Goal: Task Accomplishment & Management: Use online tool/utility

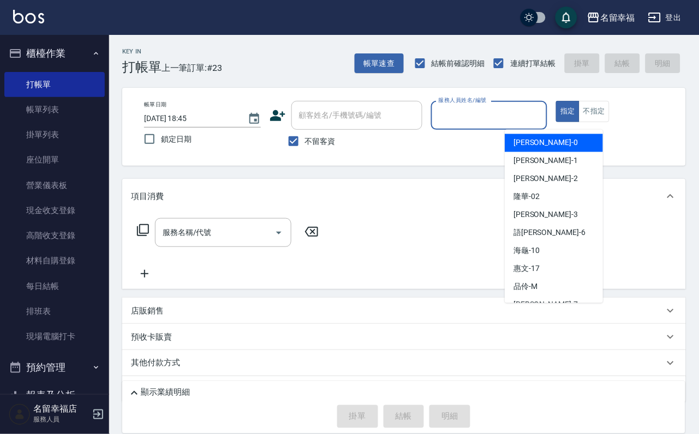
click at [513, 110] on input "服務人員姓名/編號" at bounding box center [489, 115] width 107 height 19
type input "[PERSON_NAME]-3"
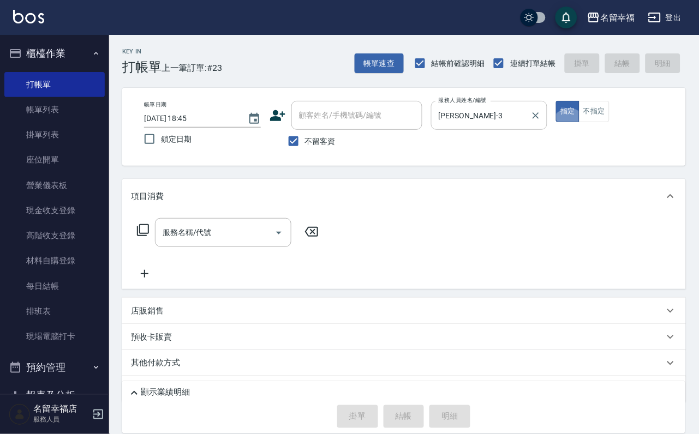
type button "true"
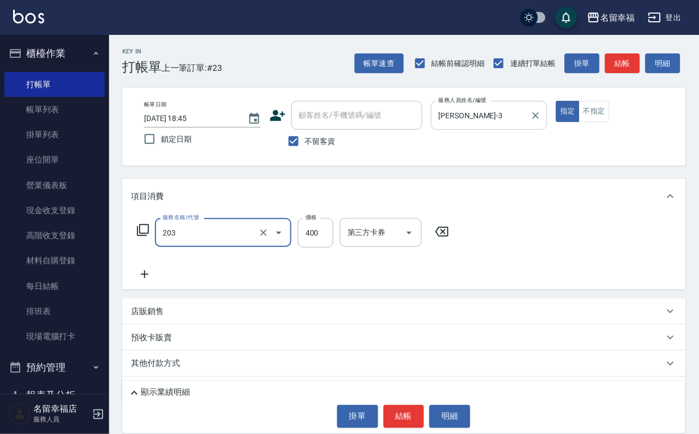
type input "指定單剪(203)"
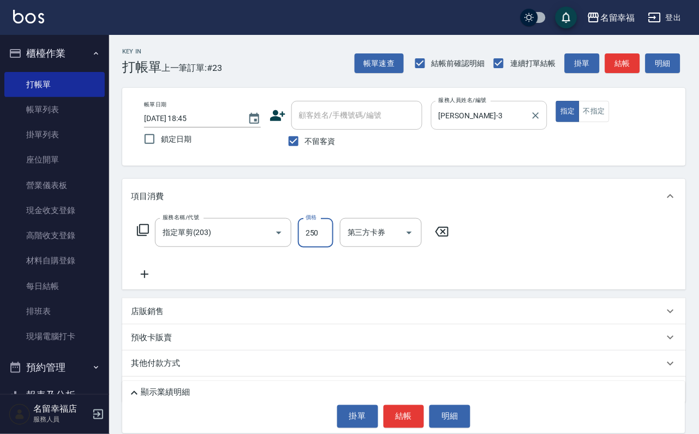
type input "250"
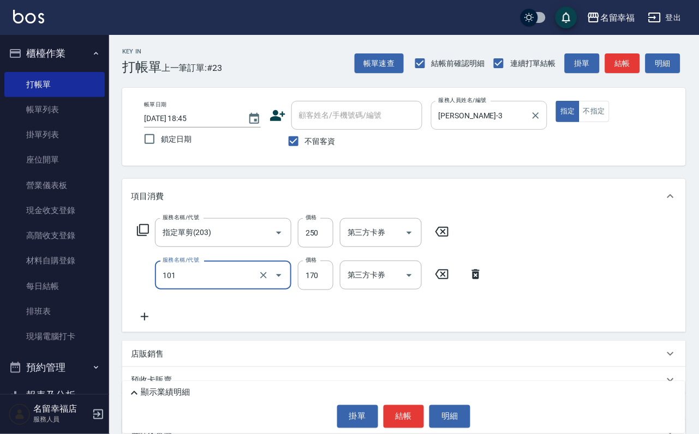
type input "洗髮(101)"
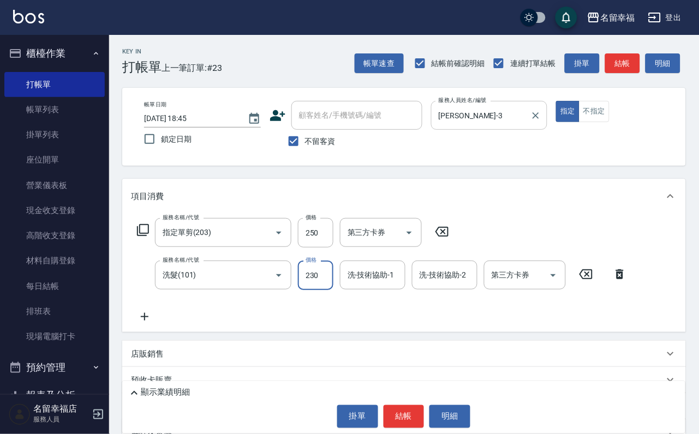
type input "230"
type input "[PERSON_NAME]-3"
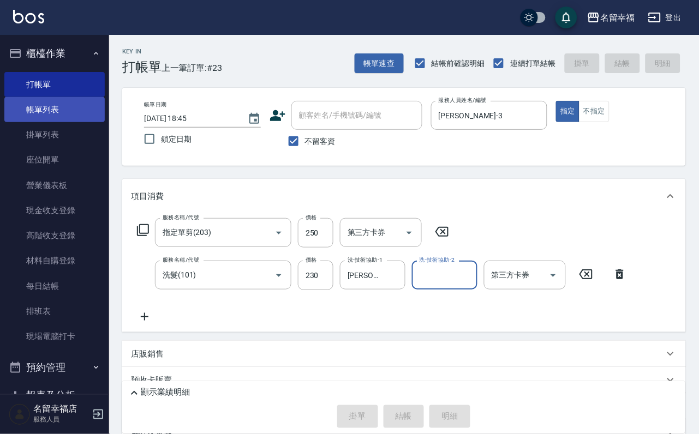
type input "[DATE] 19:17"
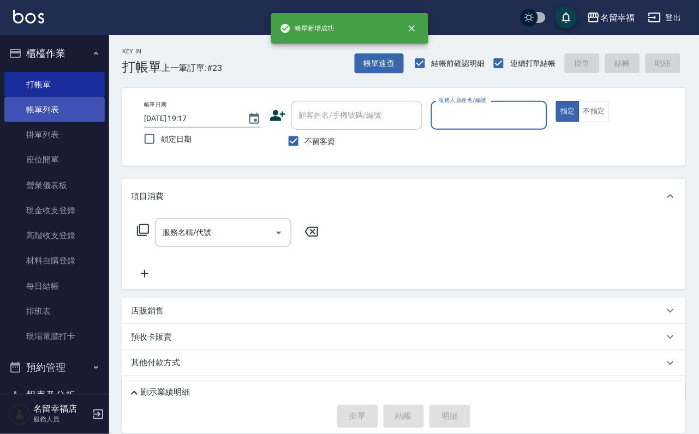
click at [41, 119] on link "帳單列表" at bounding box center [54, 109] width 100 height 25
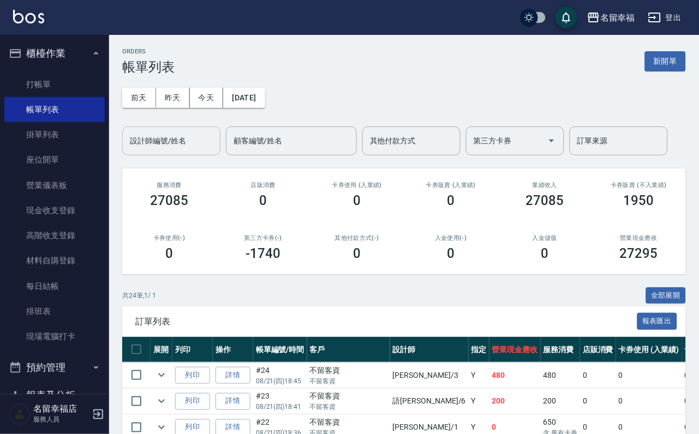
click at [203, 139] on input "設計師編號/姓名" at bounding box center [171, 140] width 88 height 19
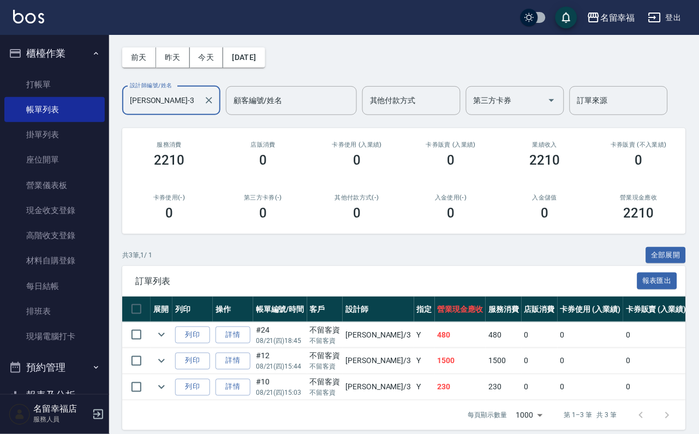
scroll to position [82, 0]
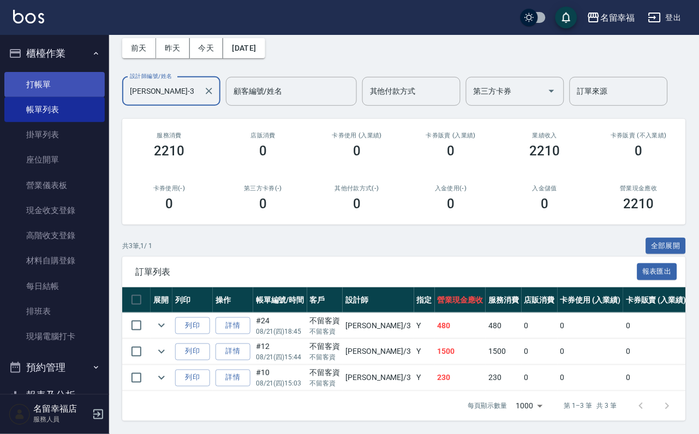
type input "[PERSON_NAME]-3"
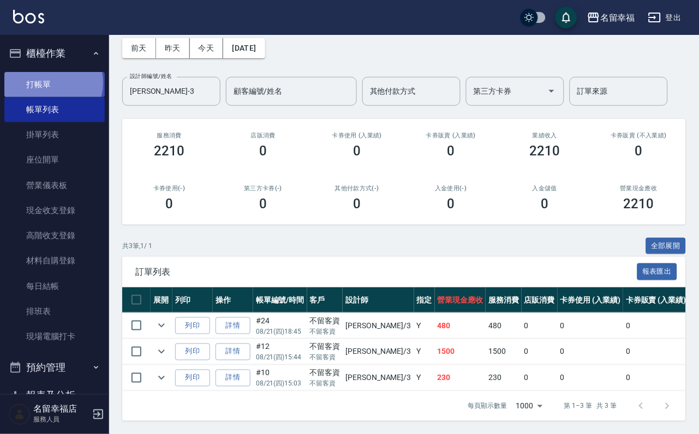
click at [50, 86] on link "打帳單" at bounding box center [54, 84] width 100 height 25
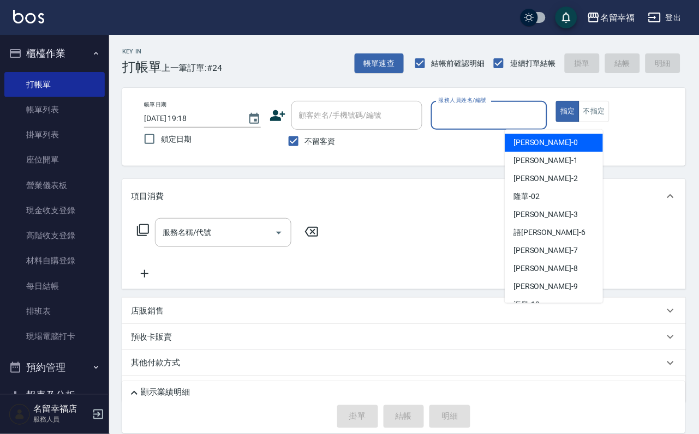
click at [535, 122] on input "服務人員姓名/編號" at bounding box center [489, 115] width 107 height 19
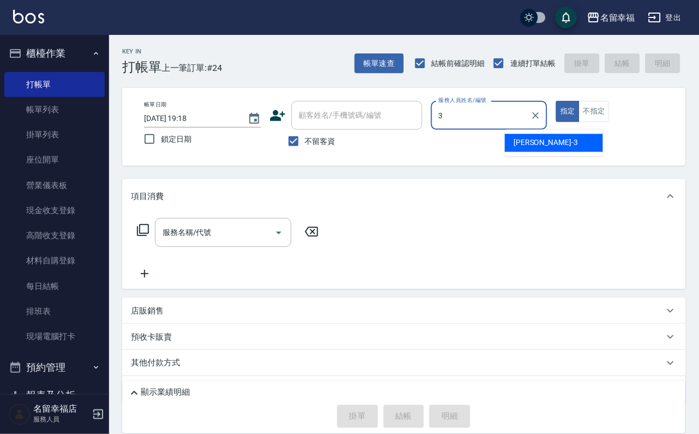
type input "[PERSON_NAME]-3"
type button "true"
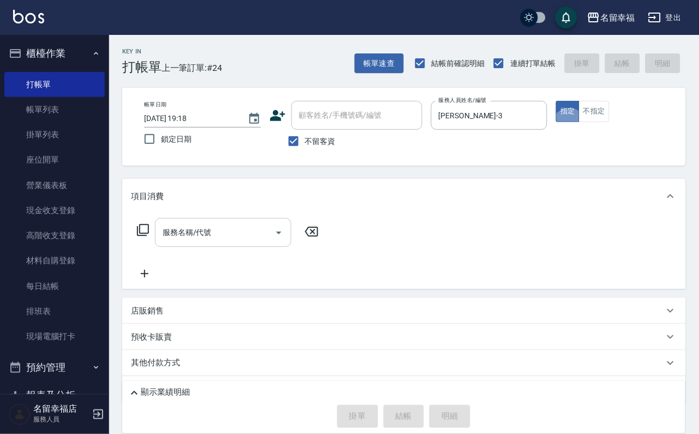
click at [279, 227] on div "服務名稱/代號 服務名稱/代號" at bounding box center [403, 251] width 563 height 75
click at [263, 236] on input "服務名稱/代號" at bounding box center [215, 232] width 110 height 19
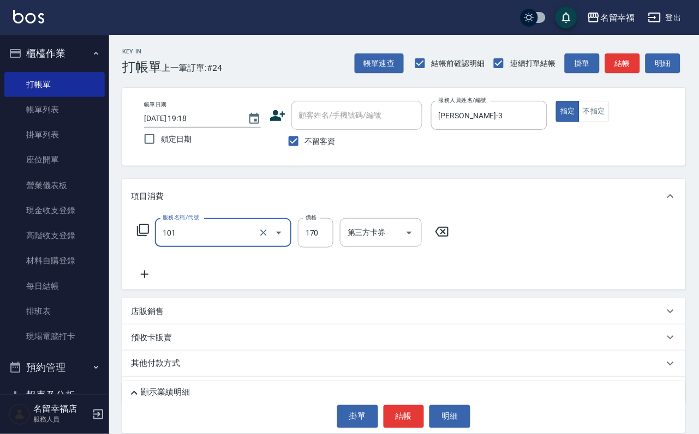
type input "洗髮(101)"
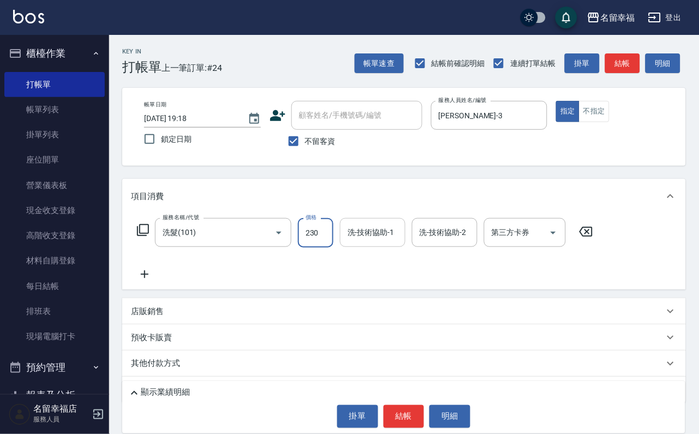
type input "230"
click at [380, 242] on input "洗-技術協助-1" at bounding box center [373, 232] width 56 height 19
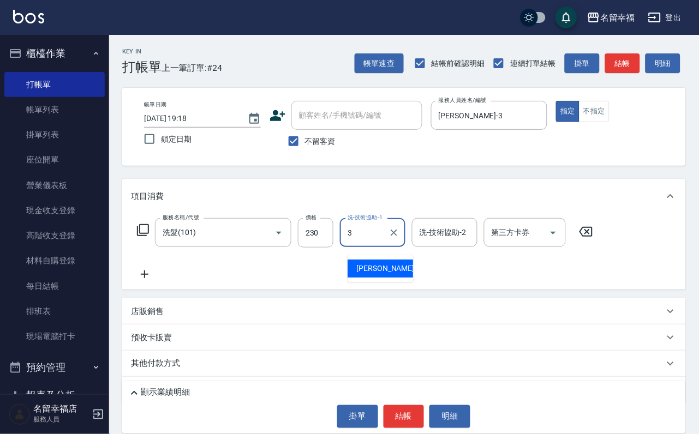
type input "[PERSON_NAME]-3"
click at [133, 281] on icon at bounding box center [144, 274] width 27 height 13
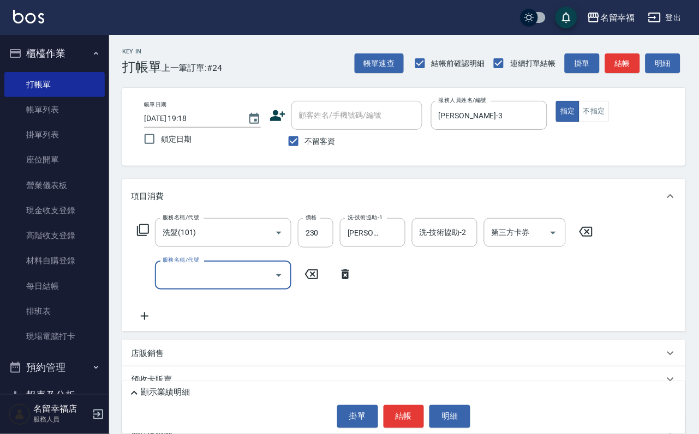
click at [199, 285] on input "服務名稱/代號" at bounding box center [215, 275] width 110 height 19
type input "指定單剪(203)"
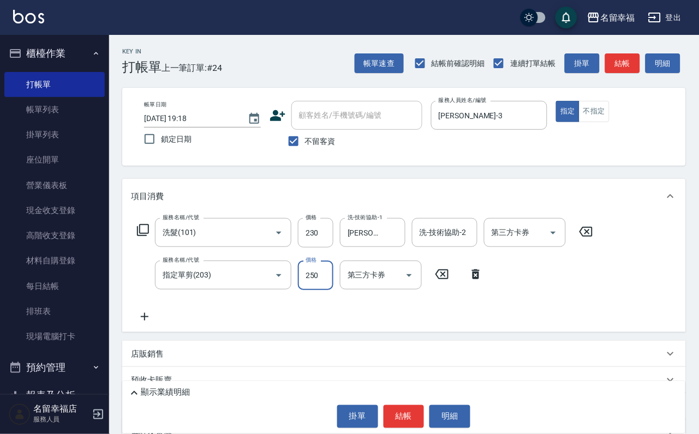
type input "250"
